Goal: Task Accomplishment & Management: Manage account settings

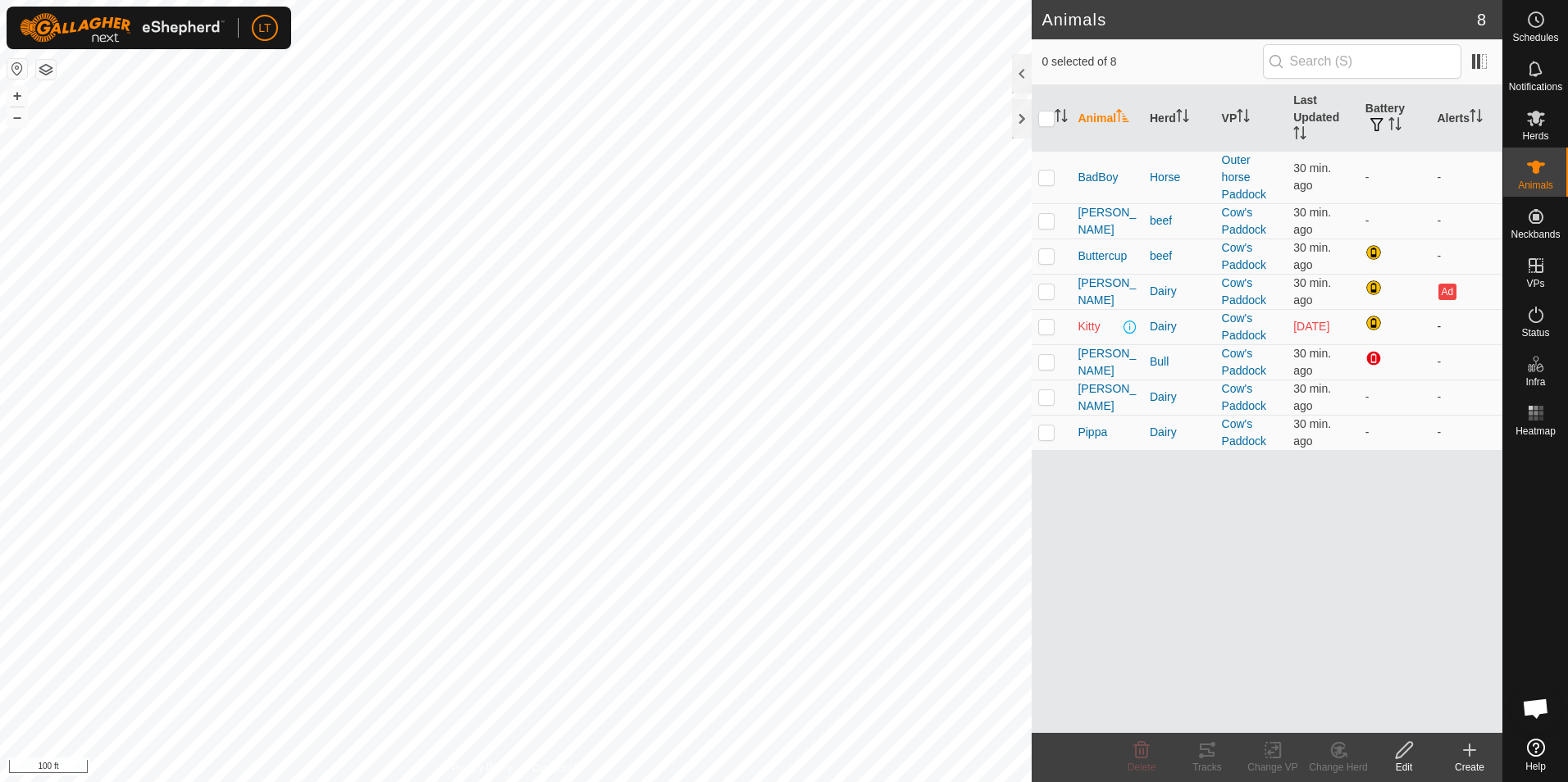
click at [1304, 327] on span "[DATE]" at bounding box center [1311, 326] width 36 height 13
click at [1100, 335] on span "Kitty" at bounding box center [1088, 326] width 22 height 17
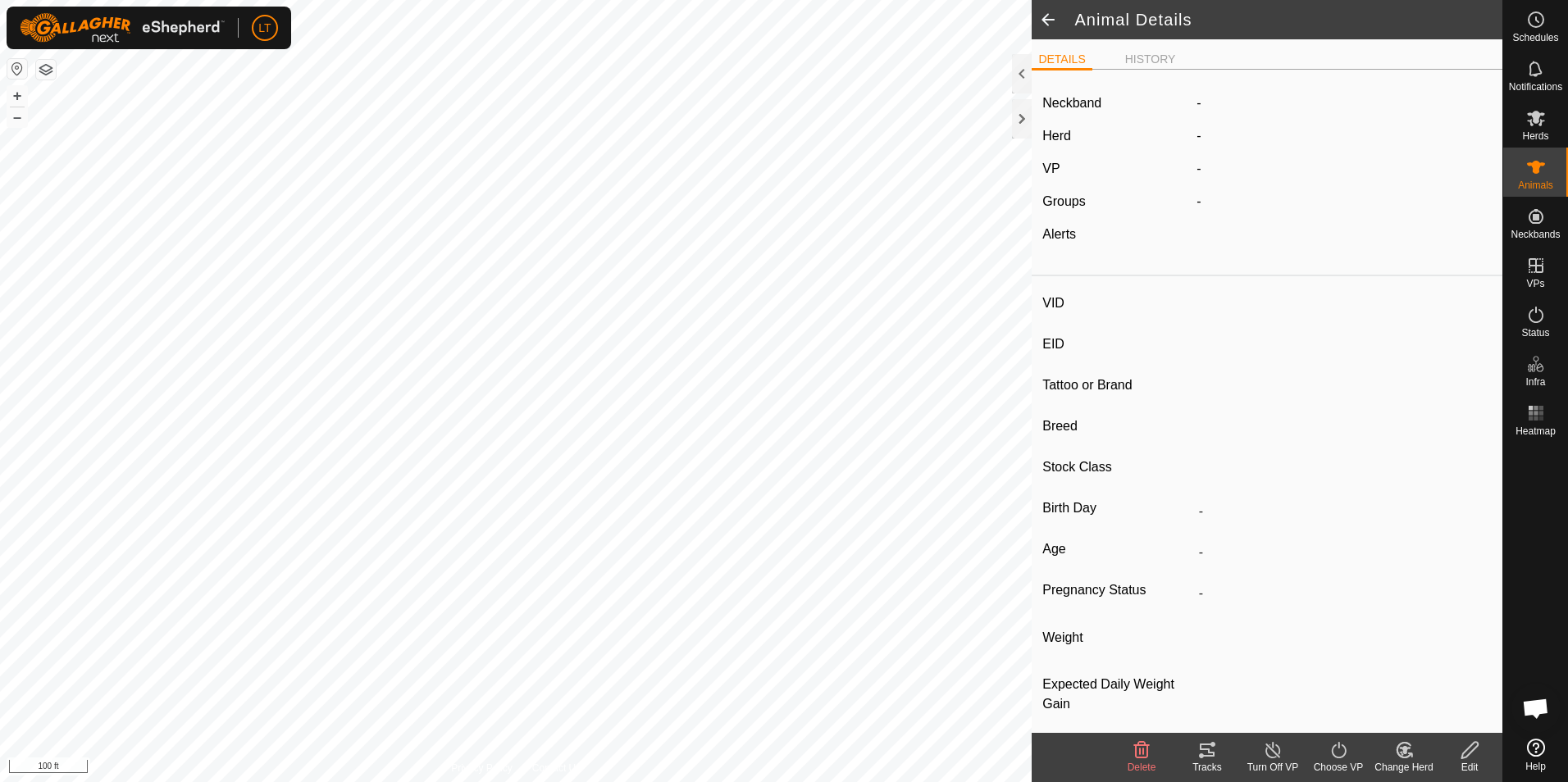
type input "Kitty"
type input "-"
type input "jersey"
type input "-"
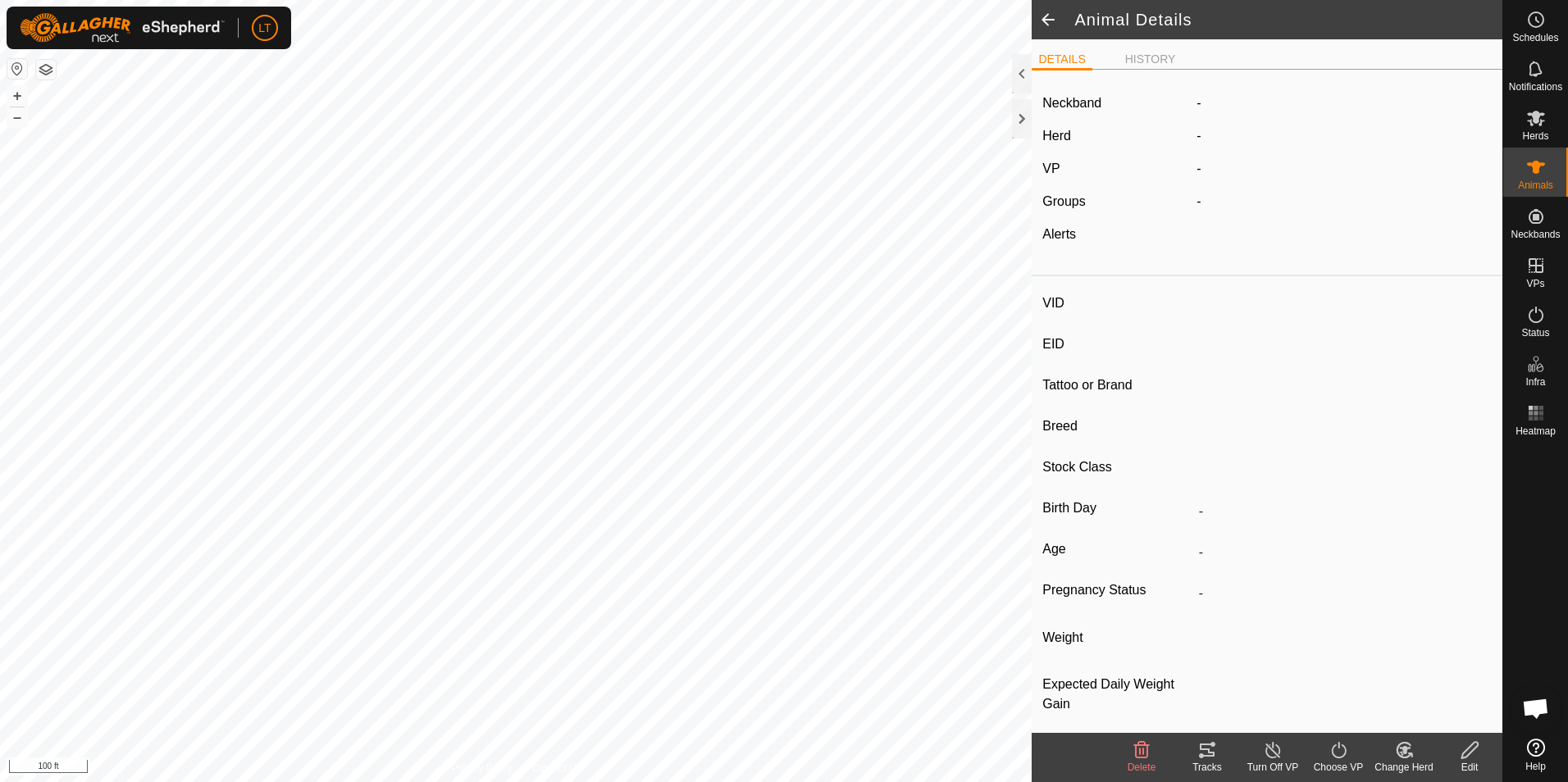
type input "Pregnant"
type input "0 kg"
type input "-"
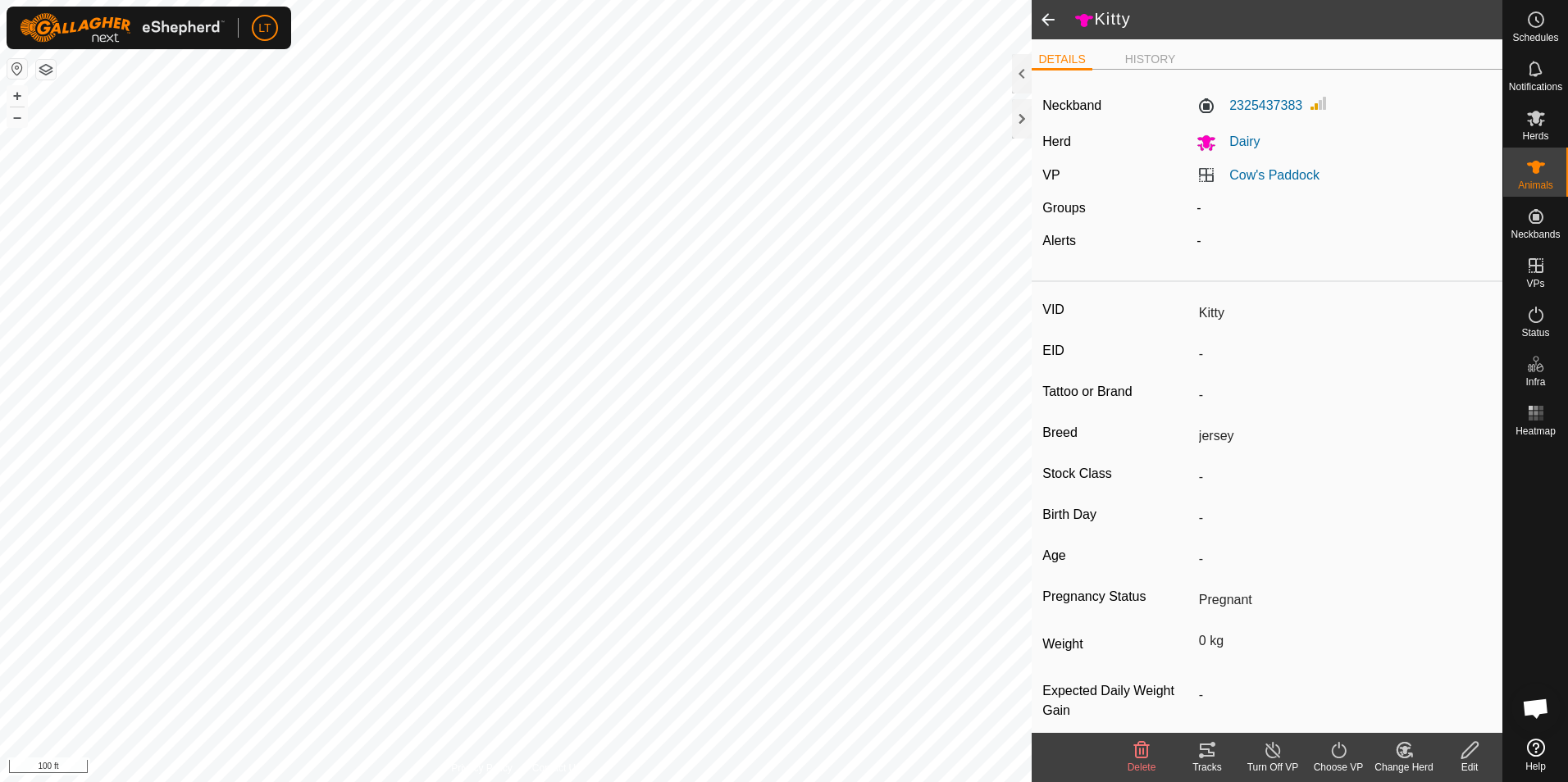
click at [1207, 749] on icon at bounding box center [1207, 751] width 15 height 13
